Goal: Find specific page/section: Find specific page/section

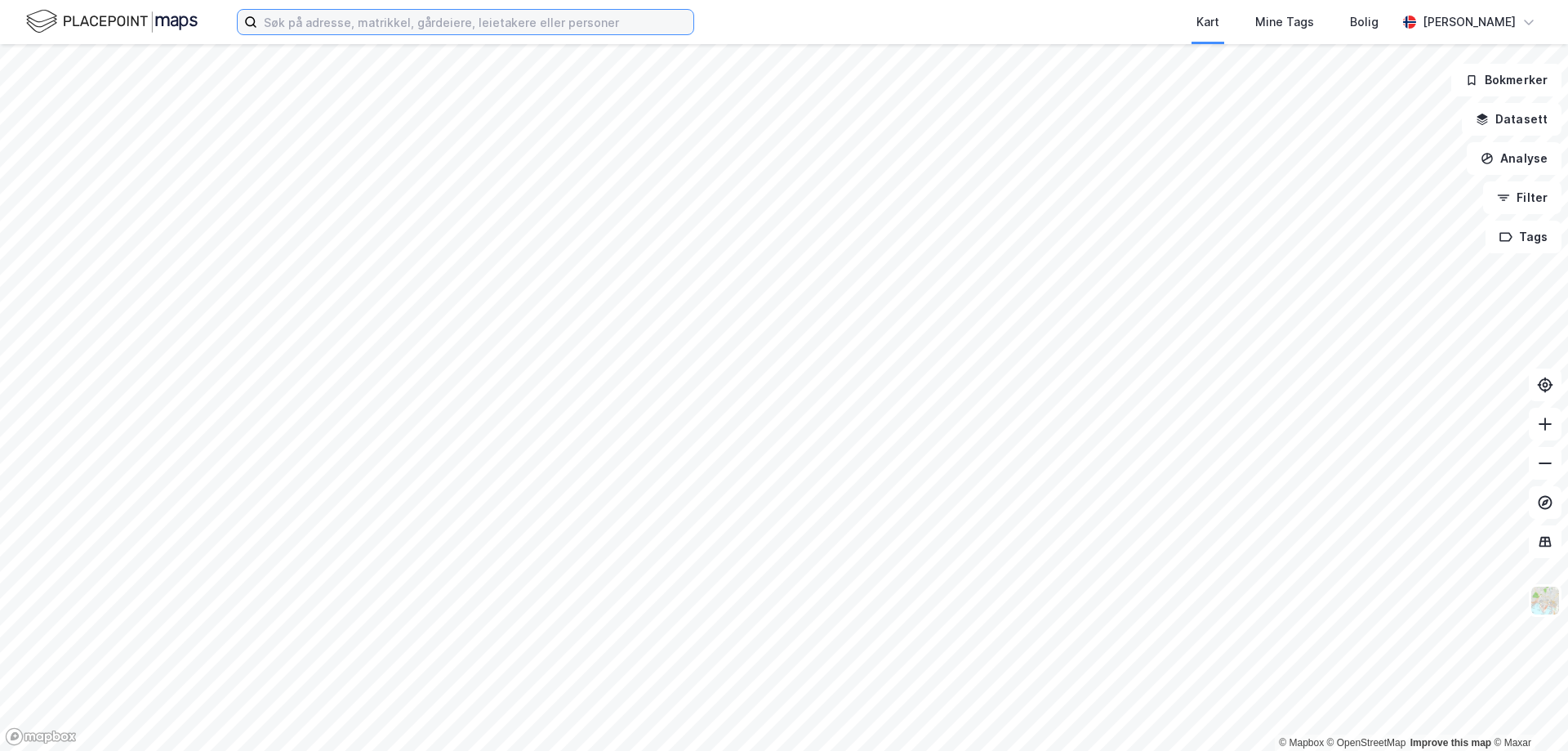
click at [394, 30] on input at bounding box center [475, 22] width 436 height 25
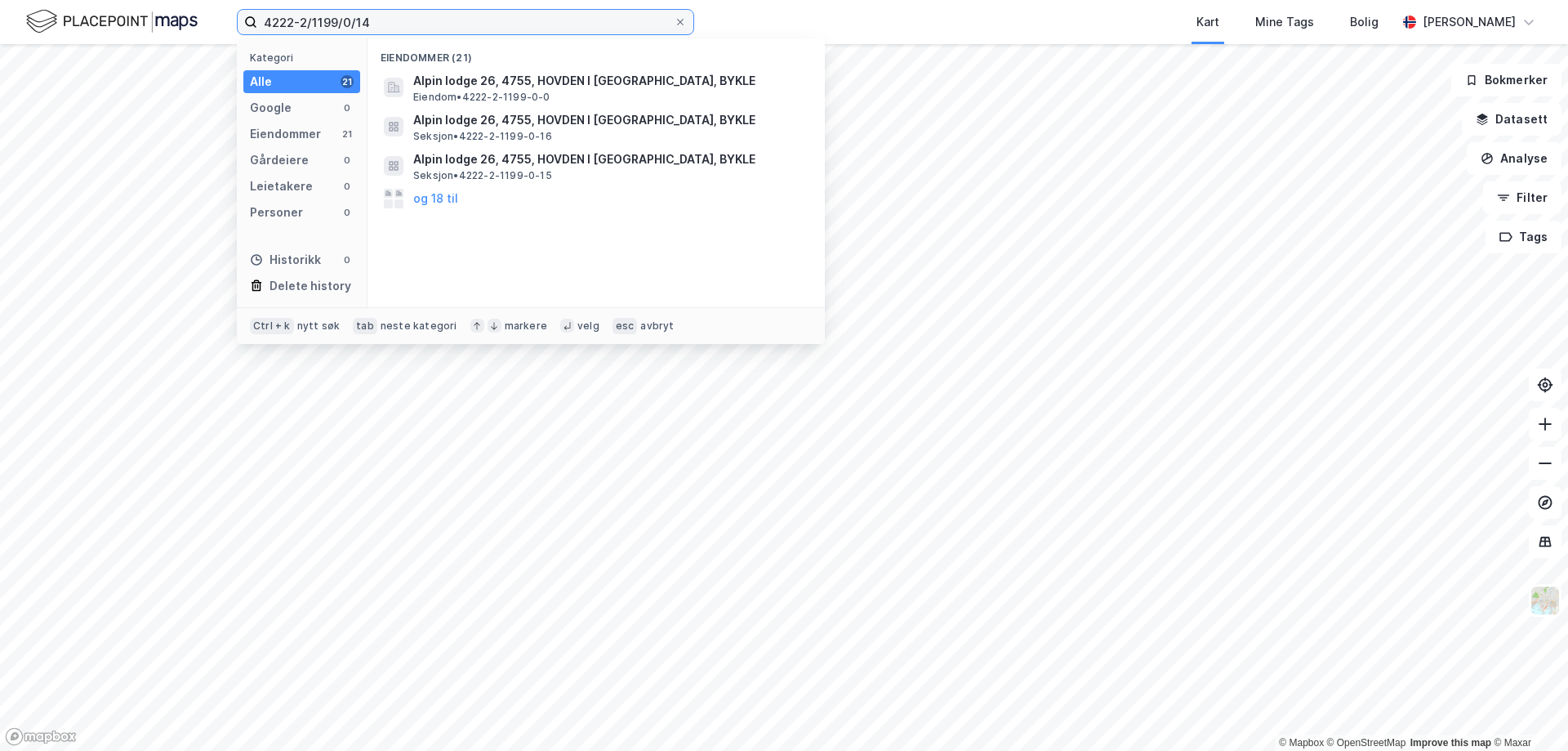
type input "4222-2/1199/0/14"
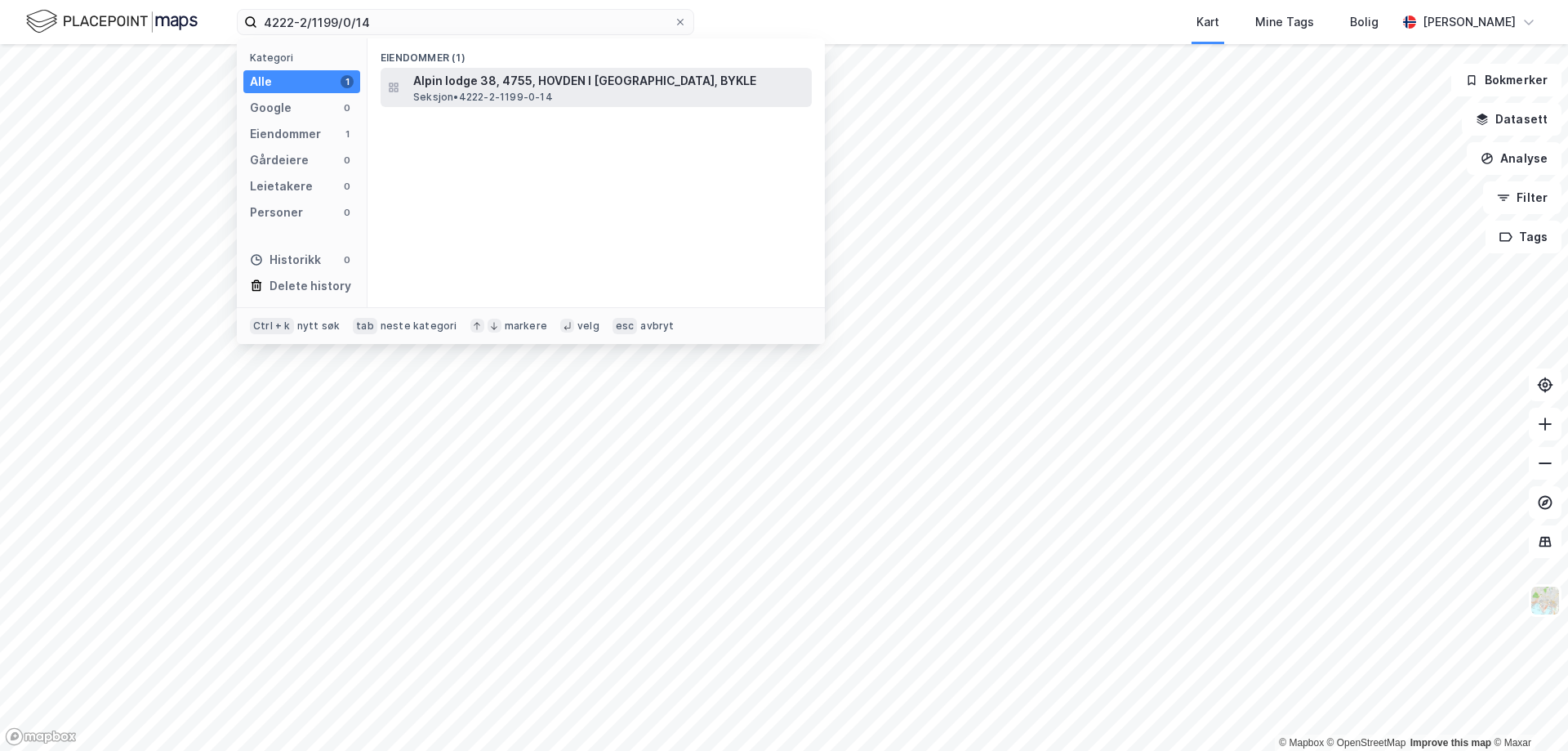
click at [582, 85] on span "Alpin lodge 38, 4755, HOVDEN I [GEOGRAPHIC_DATA], BYKLE" at bounding box center [609, 81] width 392 height 20
